Goal: Information Seeking & Learning: Learn about a topic

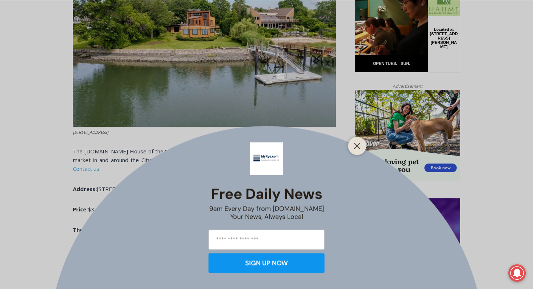
scroll to position [391, 0]
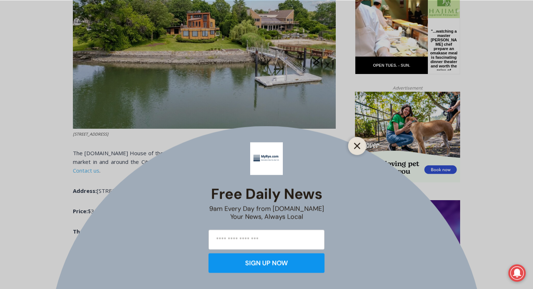
click at [357, 148] on icon "Close" at bounding box center [357, 145] width 7 height 7
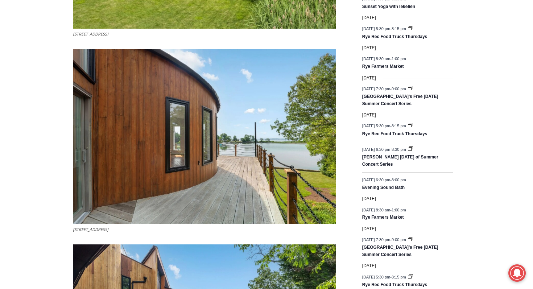
scroll to position [951, 0]
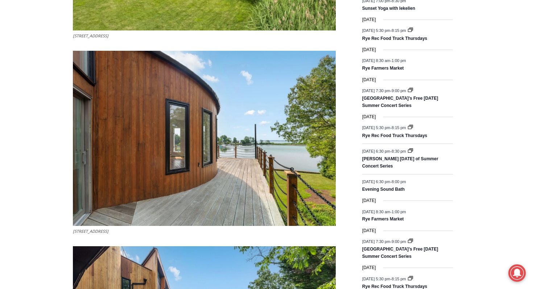
click at [225, 82] on img at bounding box center [204, 138] width 263 height 175
click at [232, 100] on img at bounding box center [204, 138] width 263 height 175
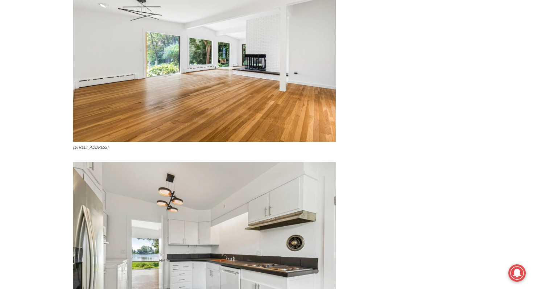
scroll to position [1427, 0]
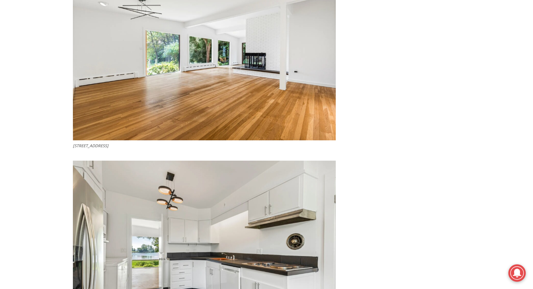
click at [174, 204] on img at bounding box center [204, 248] width 263 height 175
click at [177, 216] on img at bounding box center [204, 248] width 263 height 175
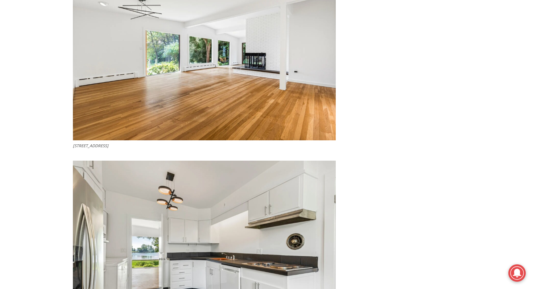
click at [177, 216] on img at bounding box center [204, 248] width 263 height 175
click at [171, 264] on img at bounding box center [204, 248] width 263 height 175
click at [175, 231] on img at bounding box center [204, 248] width 263 height 175
click at [175, 229] on img at bounding box center [204, 248] width 263 height 175
click at [174, 231] on img at bounding box center [204, 248] width 263 height 175
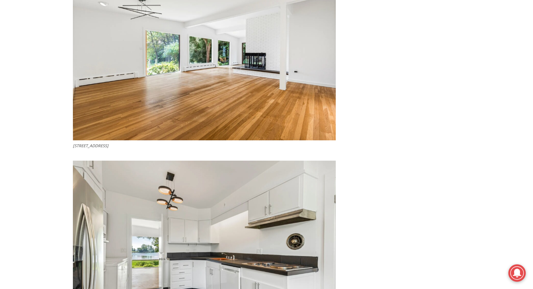
click at [174, 231] on img at bounding box center [204, 248] width 263 height 175
click at [174, 227] on img at bounding box center [204, 248] width 263 height 175
click at [179, 242] on img at bounding box center [204, 248] width 263 height 175
click at [179, 239] on img at bounding box center [204, 248] width 263 height 175
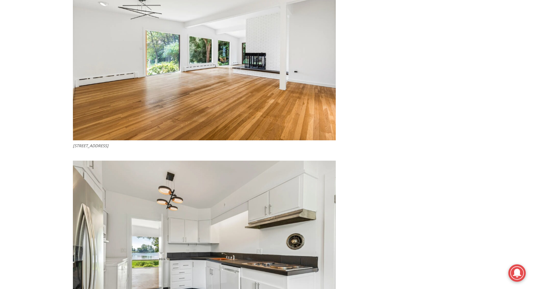
click at [179, 239] on img at bounding box center [204, 248] width 263 height 175
click at [179, 235] on img at bounding box center [204, 248] width 263 height 175
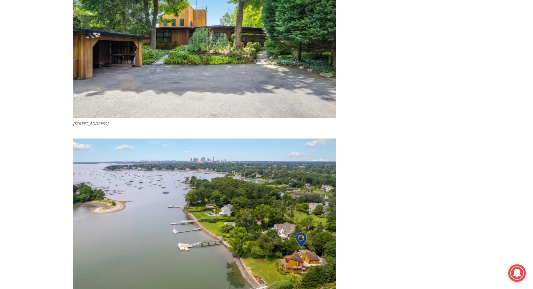
scroll to position [2600, 0]
